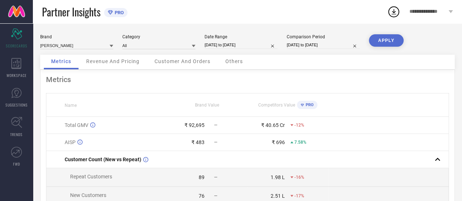
click at [113, 47] on icon at bounding box center [112, 46] width 4 height 4
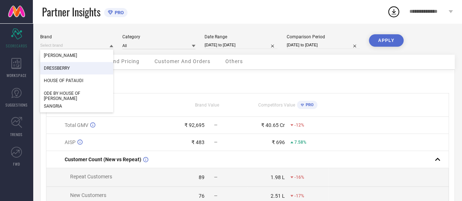
click at [66, 73] on div "DRESSBERRY" at bounding box center [76, 68] width 73 height 12
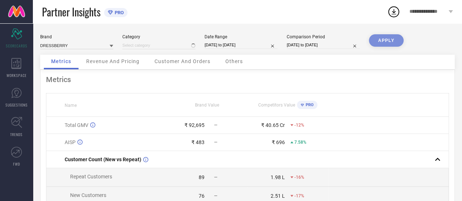
type input "All"
click at [383, 41] on button "APPLY" at bounding box center [386, 40] width 35 height 12
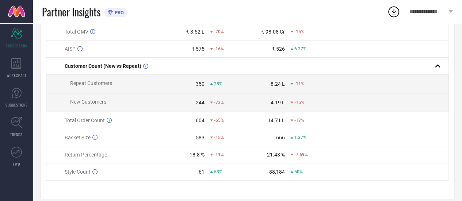
scroll to position [97, 0]
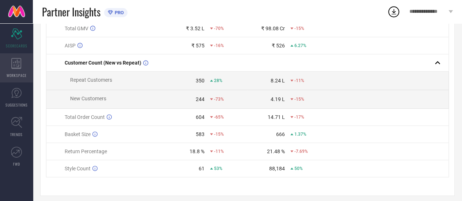
click at [19, 61] on icon at bounding box center [16, 63] width 10 height 11
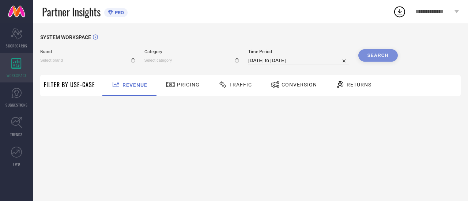
type input "[PERSON_NAME]"
type input "All"
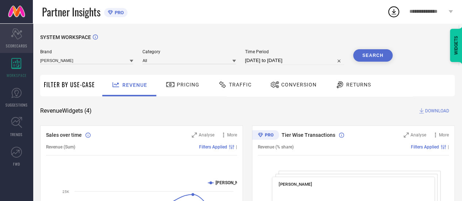
click at [20, 38] on icon "Scorecard" at bounding box center [16, 34] width 11 height 11
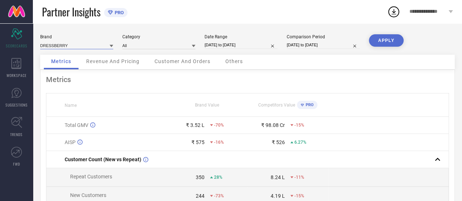
click at [102, 46] on input at bounding box center [76, 46] width 73 height 8
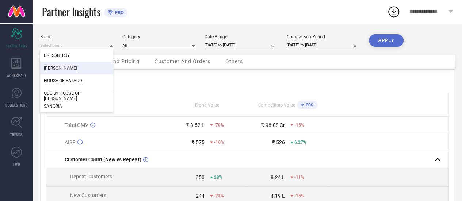
click at [78, 68] on div "[PERSON_NAME]" at bounding box center [76, 68] width 73 height 12
type input "All"
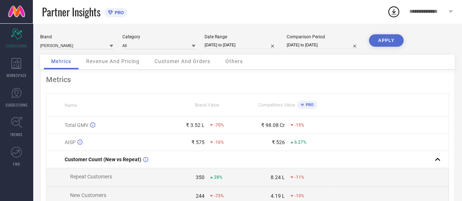
click at [383, 37] on button "APPLY" at bounding box center [386, 40] width 35 height 12
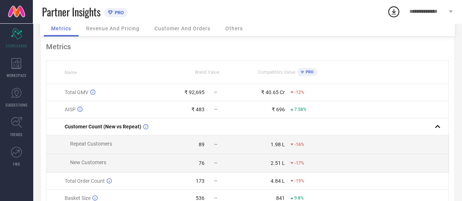
scroll to position [13, 0]
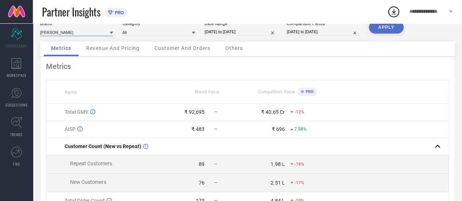
click at [103, 31] on input at bounding box center [76, 33] width 73 height 8
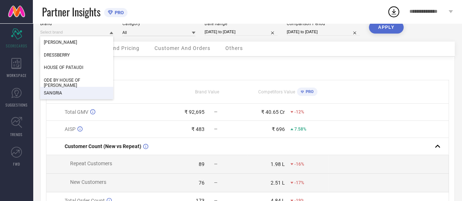
click at [58, 92] on span "SANGRIA" at bounding box center [53, 93] width 18 height 5
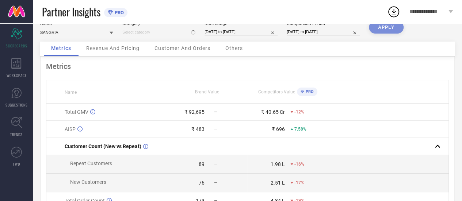
type input "All"
click at [389, 24] on button "APPLY" at bounding box center [386, 27] width 35 height 12
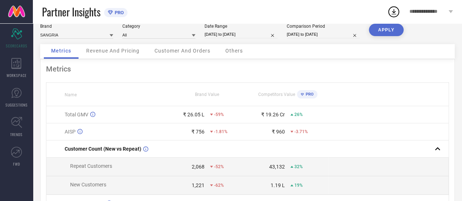
scroll to position [10, 0]
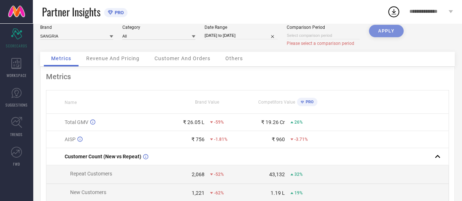
click at [375, 30] on div "APPLY" at bounding box center [386, 38] width 35 height 27
select select "7"
select select "2025"
select select "8"
select select "2025"
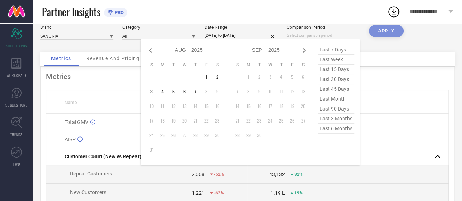
click at [343, 35] on input at bounding box center [323, 36] width 73 height 8
select select "6"
select select "2025"
select select "7"
select select "2025"
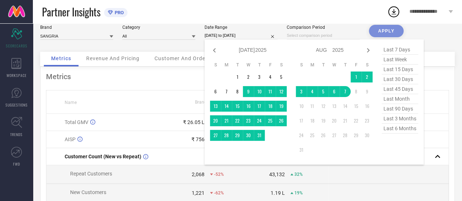
click at [254, 36] on input "[DATE] to [DATE]" at bounding box center [241, 36] width 73 height 8
select select "7"
select select "2025"
select select "8"
select select "2025"
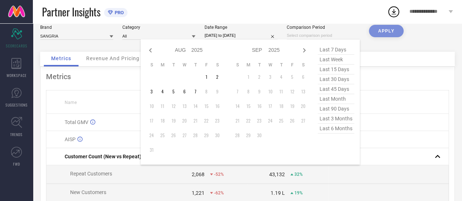
click at [307, 35] on input at bounding box center [323, 36] width 73 height 8
click at [200, 51] on select "2015 2016 2017 2018 2019 2020 2021 2022 2023 2024 2025 2026 2027 2028 2029 2030…" at bounding box center [198, 50] width 12 height 11
select select "7"
select select "2024"
select select "8"
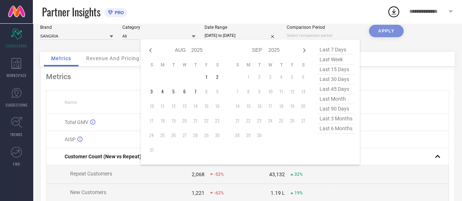
select select "2024"
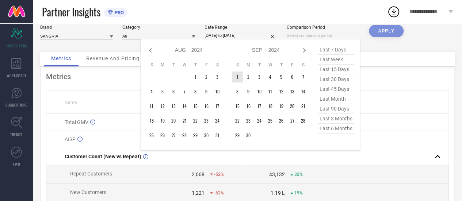
click at [266, 46] on select "Jan Feb Mar Apr May Jun [DATE] Aug Sep Oct Nov Dec" at bounding box center [260, 50] width 16 height 11
click at [197, 47] on select "2014 2015 2016 2017 2018 2019 2020 2021 2022 2023 2024 2025 2026 2027 2028 2029…" at bounding box center [198, 50] width 12 height 11
click at [192, 45] on select "2014 2015 2016 2017 2018 2019 2020 2021 2022 2023 2024 2025 2026 2027 2028 2029…" at bounding box center [198, 50] width 12 height 11
click at [152, 50] on icon at bounding box center [150, 50] width 9 height 9
select select "6"
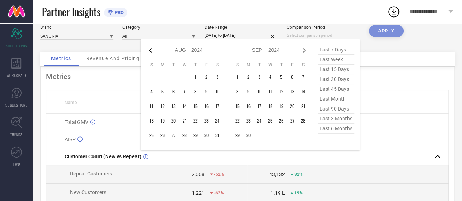
select select "2024"
select select "7"
select select "2024"
click at [162, 93] on td "8" at bounding box center [162, 91] width 11 height 11
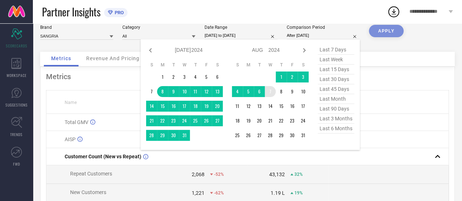
type input "[DATE] to [DATE]"
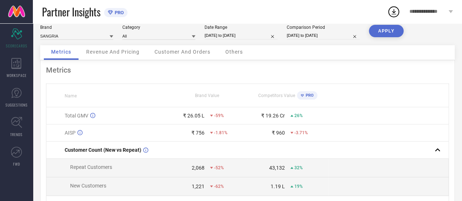
click at [398, 31] on button "APPLY" at bounding box center [386, 31] width 35 height 12
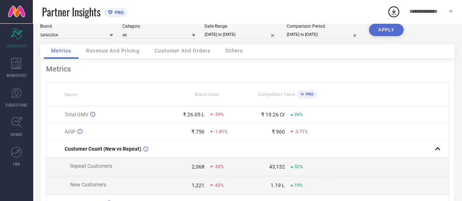
scroll to position [0, 0]
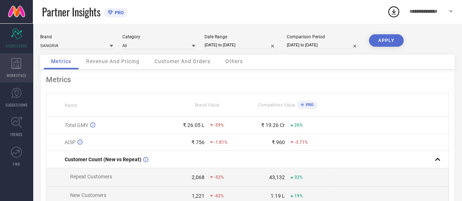
click at [19, 72] on div "WORKSPACE" at bounding box center [16, 67] width 33 height 29
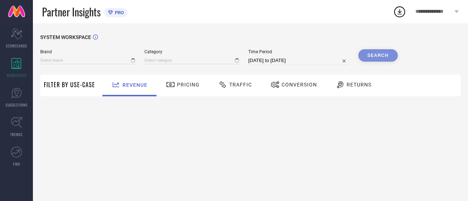
type input "[PERSON_NAME]"
type input "All"
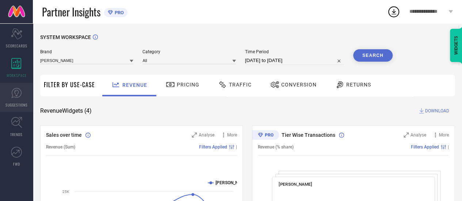
click at [19, 95] on icon at bounding box center [16, 93] width 11 height 11
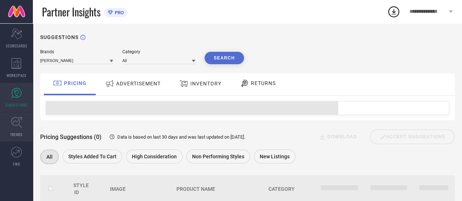
click at [18, 120] on icon at bounding box center [16, 122] width 11 height 11
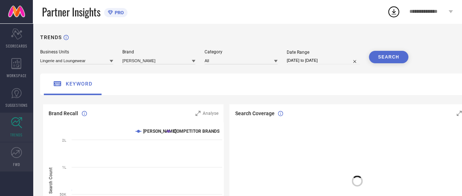
click at [16, 151] on icon at bounding box center [16, 152] width 11 height 11
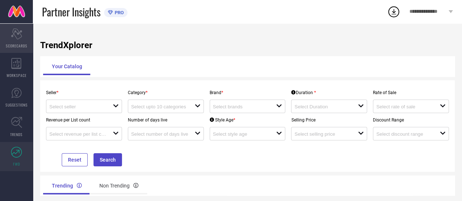
click at [11, 40] on div "Scorecard SCORECARDS" at bounding box center [16, 38] width 33 height 29
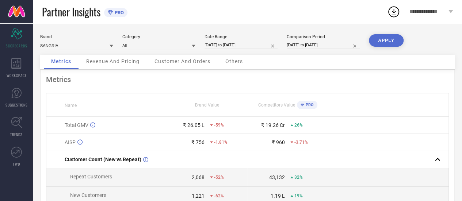
click at [127, 66] on div "Revenue And Pricing" at bounding box center [113, 62] width 68 height 15
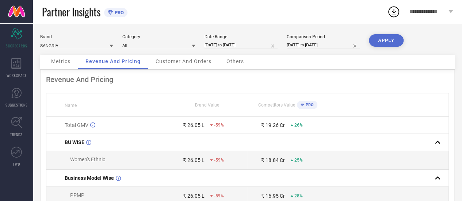
click at [239, 66] on div "Others" at bounding box center [235, 62] width 32 height 15
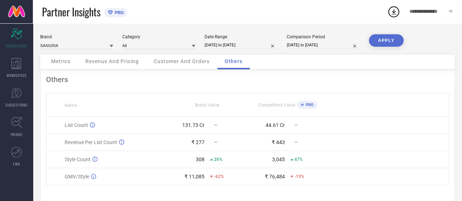
click at [202, 64] on span "Customer And Orders" at bounding box center [182, 61] width 56 height 6
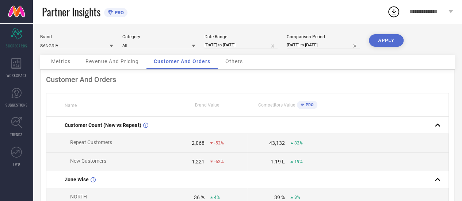
click at [128, 66] on div "Revenue And Pricing" at bounding box center [112, 62] width 68 height 15
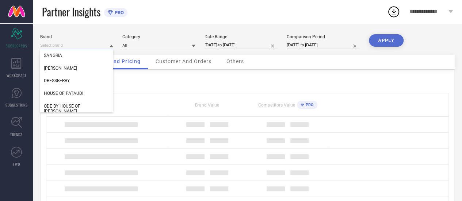
click at [93, 49] on input at bounding box center [76, 46] width 73 height 8
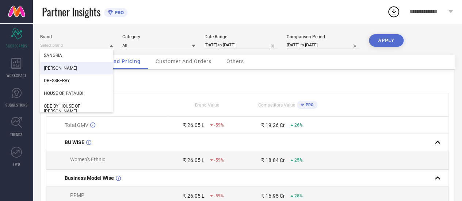
click at [78, 66] on div "[PERSON_NAME]" at bounding box center [76, 68] width 73 height 12
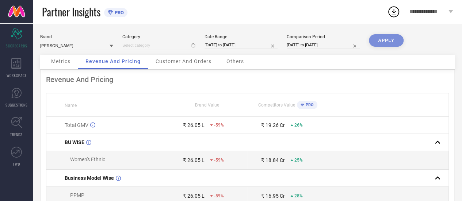
type input "All"
click at [381, 46] on button "APPLY" at bounding box center [386, 40] width 35 height 12
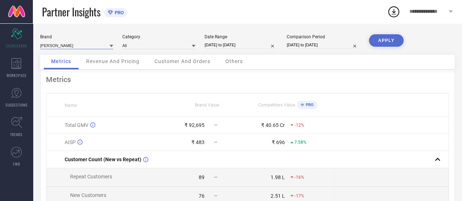
click at [103, 48] on input at bounding box center [76, 46] width 73 height 8
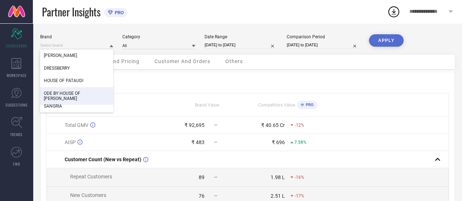
click at [88, 88] on div "ODE BY HOUSE OF [PERSON_NAME]" at bounding box center [76, 96] width 73 height 18
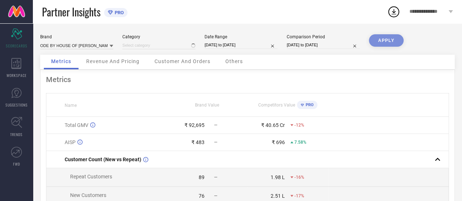
type input "All"
click at [387, 45] on button "APPLY" at bounding box center [386, 40] width 35 height 12
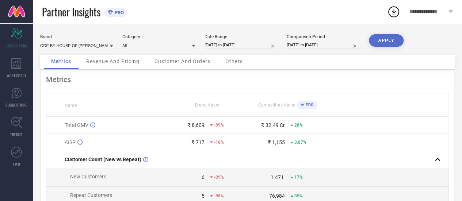
click at [99, 42] on input at bounding box center [76, 46] width 73 height 8
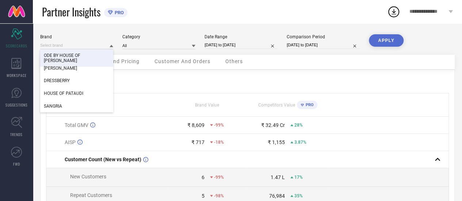
click at [64, 61] on div "ODE BY HOUSE OF [PERSON_NAME]" at bounding box center [76, 58] width 73 height 18
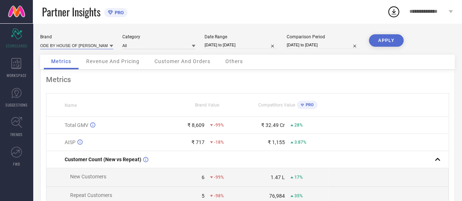
click at [83, 45] on input at bounding box center [76, 46] width 73 height 8
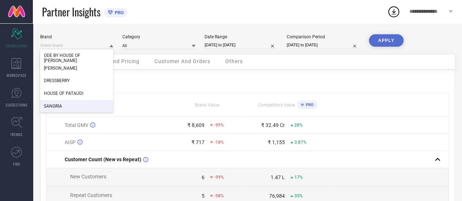
click at [72, 102] on div "SANGRIA" at bounding box center [76, 106] width 73 height 12
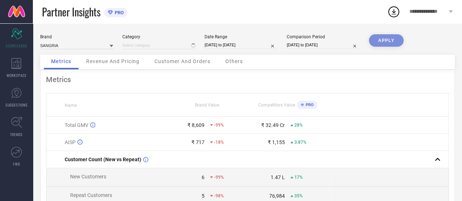
type input "All"
click at [398, 38] on button "APPLY" at bounding box center [386, 40] width 35 height 12
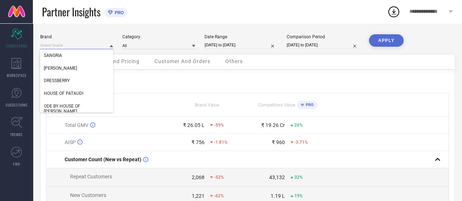
click at [91, 47] on input at bounding box center [76, 46] width 73 height 8
click at [80, 95] on span "HOUSE OF PATAUDI" at bounding box center [63, 93] width 39 height 5
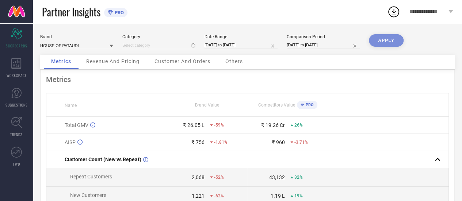
type input "All"
click at [381, 41] on button "APPLY" at bounding box center [386, 40] width 35 height 12
click at [111, 46] on icon at bounding box center [112, 46] width 4 height 3
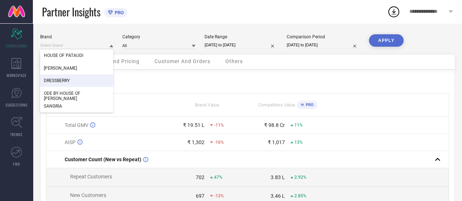
click at [87, 80] on div "DRESSBERRY" at bounding box center [76, 81] width 73 height 12
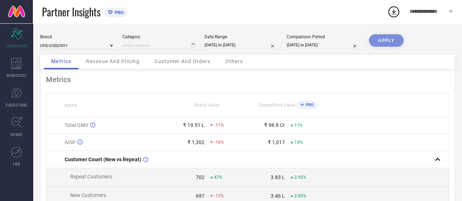
type input "All"
click at [384, 43] on button "APPLY" at bounding box center [386, 40] width 35 height 12
click at [101, 47] on input at bounding box center [76, 46] width 73 height 8
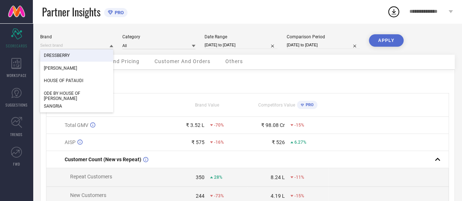
click at [91, 58] on div "DRESSBERRY" at bounding box center [76, 55] width 73 height 12
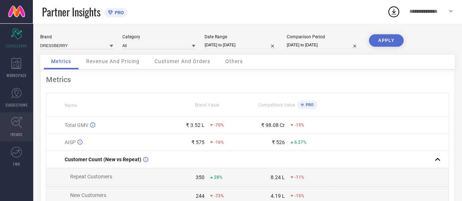
click at [22, 125] on icon at bounding box center [16, 122] width 11 height 11
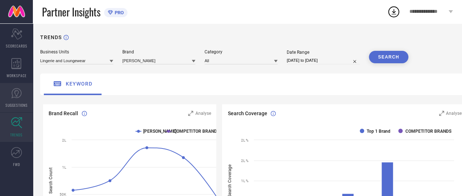
click at [16, 101] on link "SUGGESTIONS" at bounding box center [16, 97] width 33 height 29
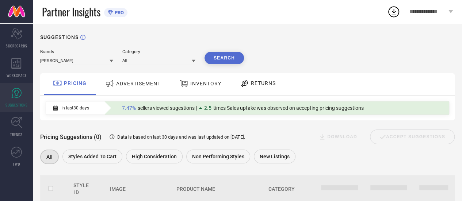
click at [112, 61] on icon at bounding box center [112, 61] width 4 height 3
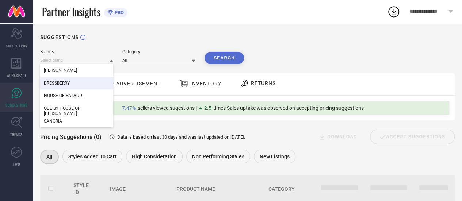
click at [191, 86] on span "INVENTORY" at bounding box center [205, 84] width 31 height 6
